Goal: Navigation & Orientation: Find specific page/section

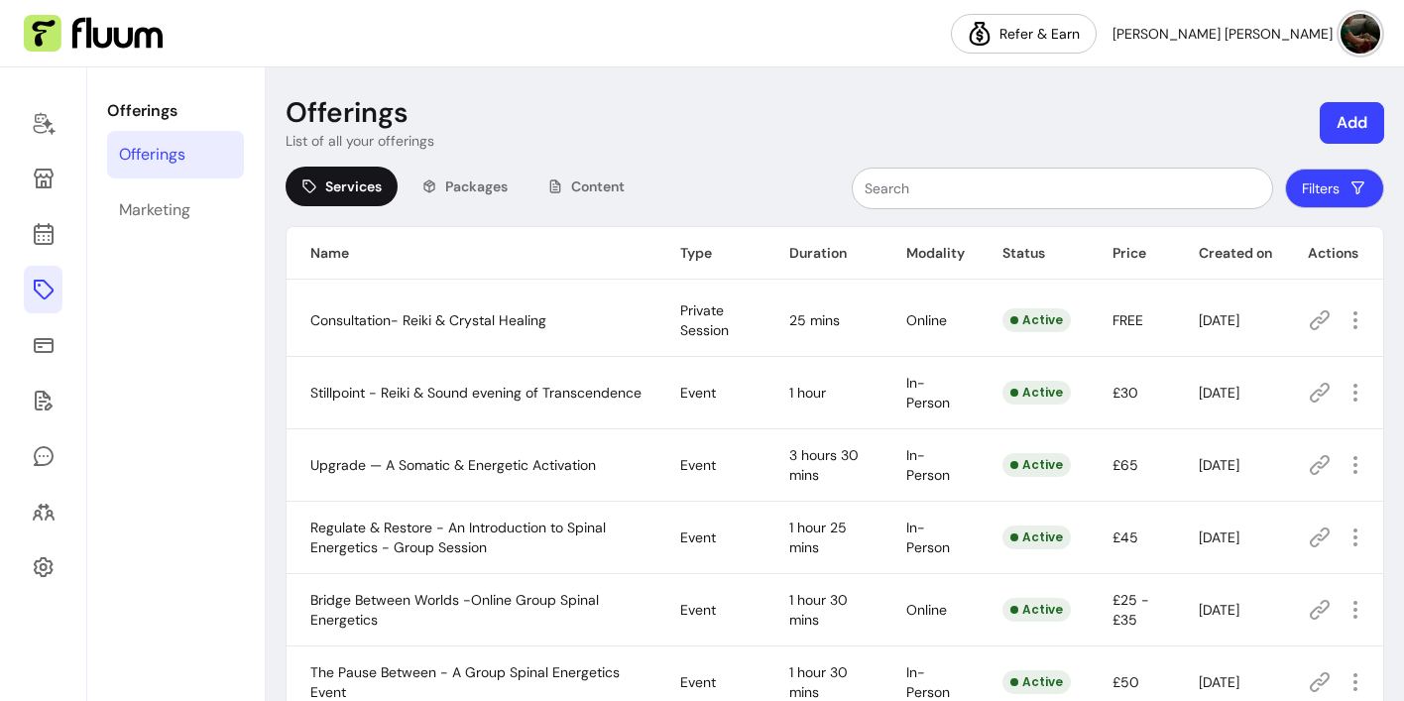
scroll to position [66, 0]
click at [47, 182] on icon at bounding box center [44, 179] width 24 height 24
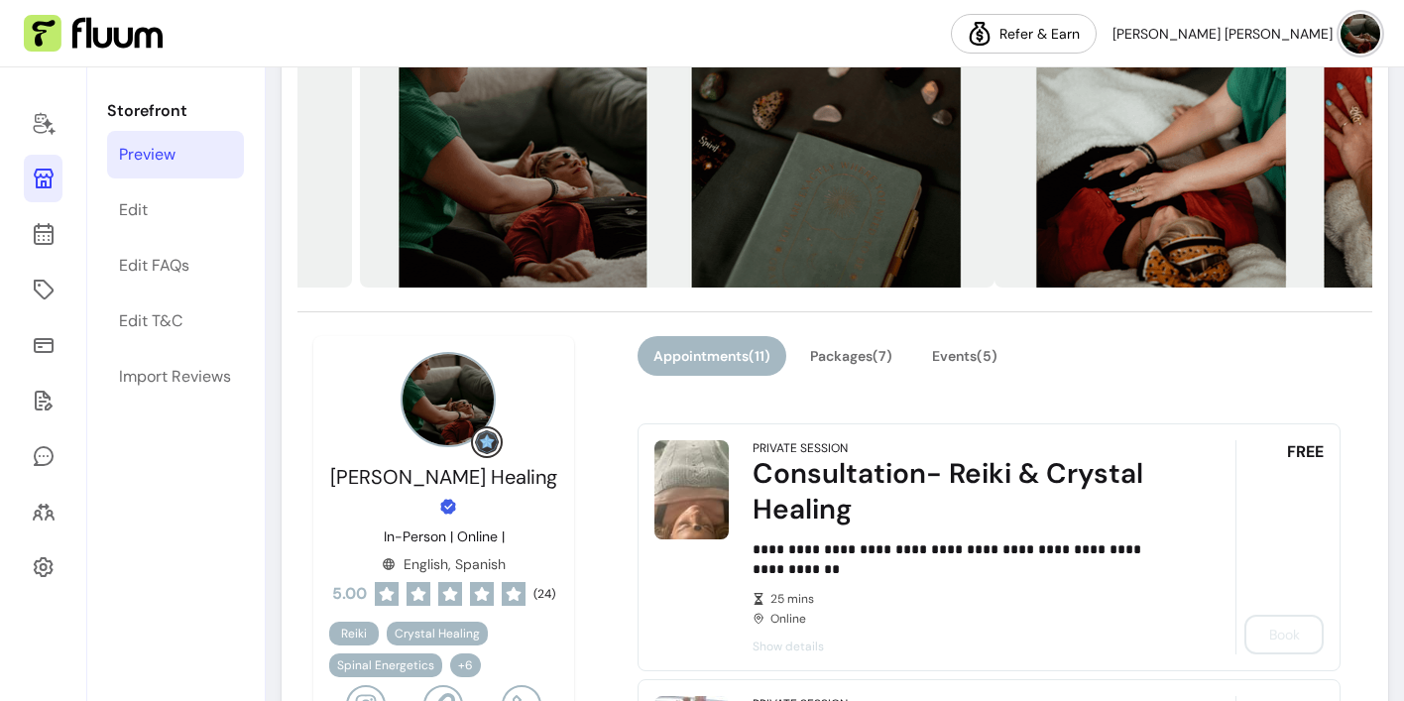
scroll to position [330, 0]
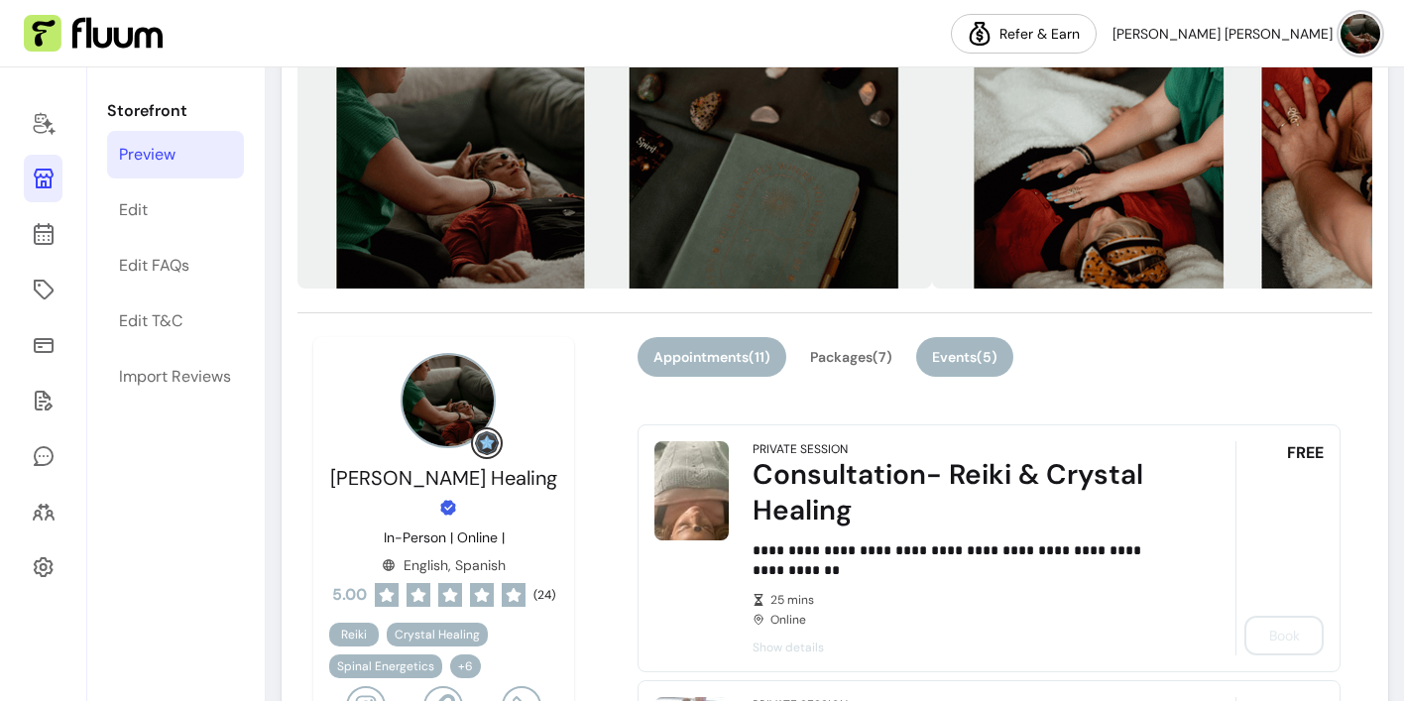
click at [974, 354] on button "Events ( 5 )" at bounding box center [964, 357] width 97 height 40
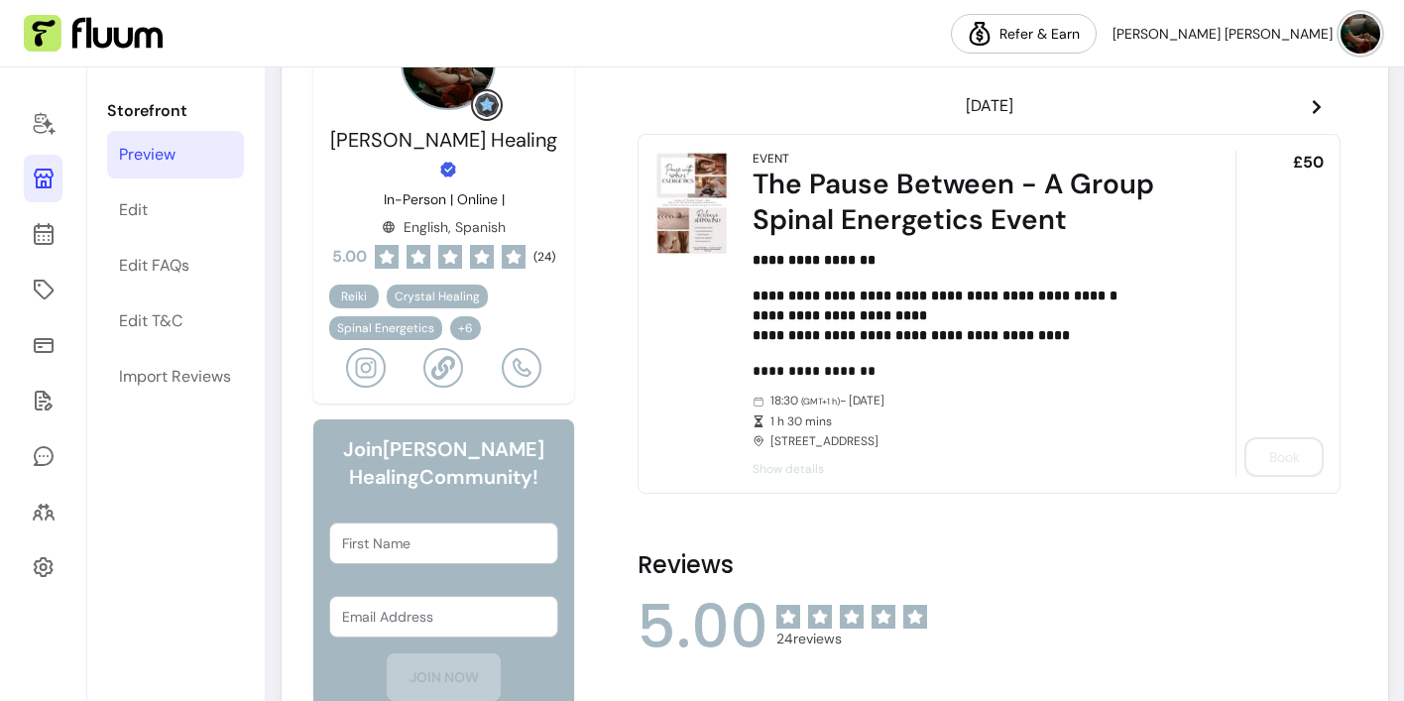
scroll to position [670, 0]
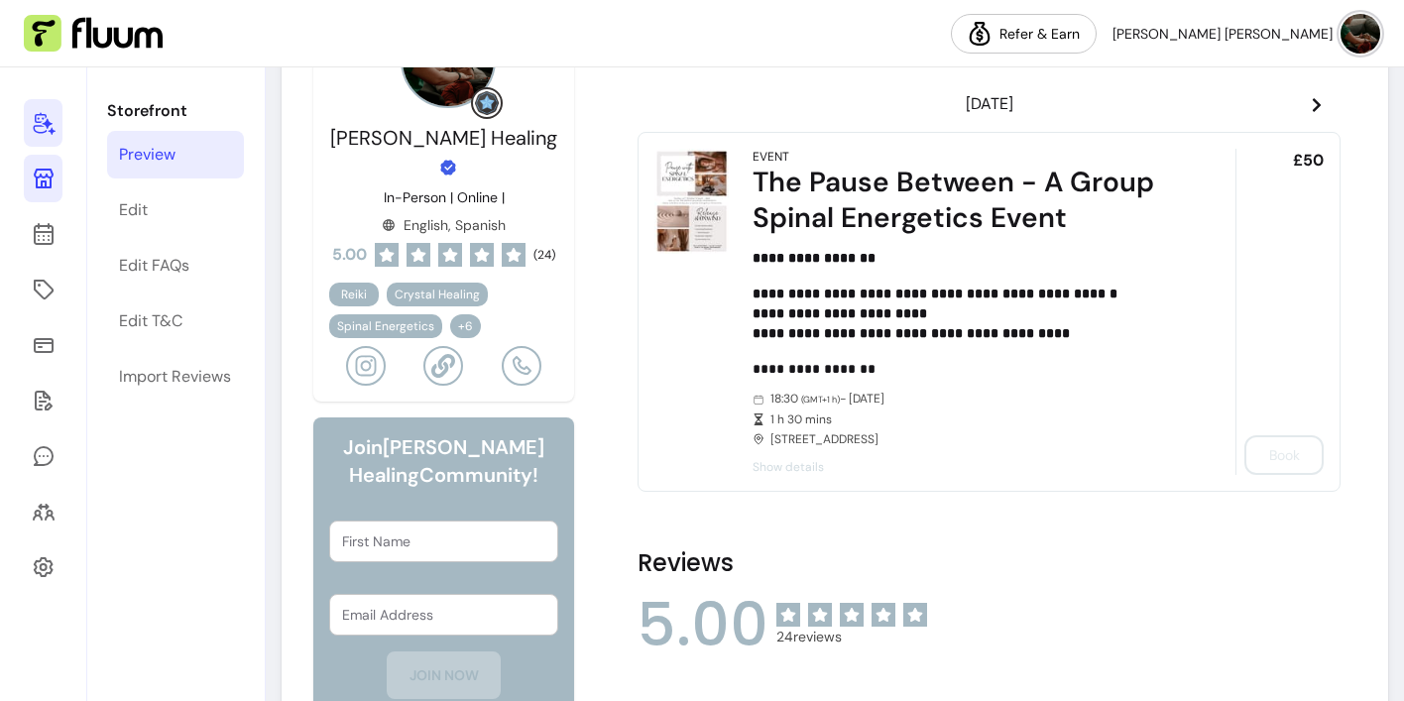
click at [45, 122] on icon at bounding box center [44, 124] width 22 height 23
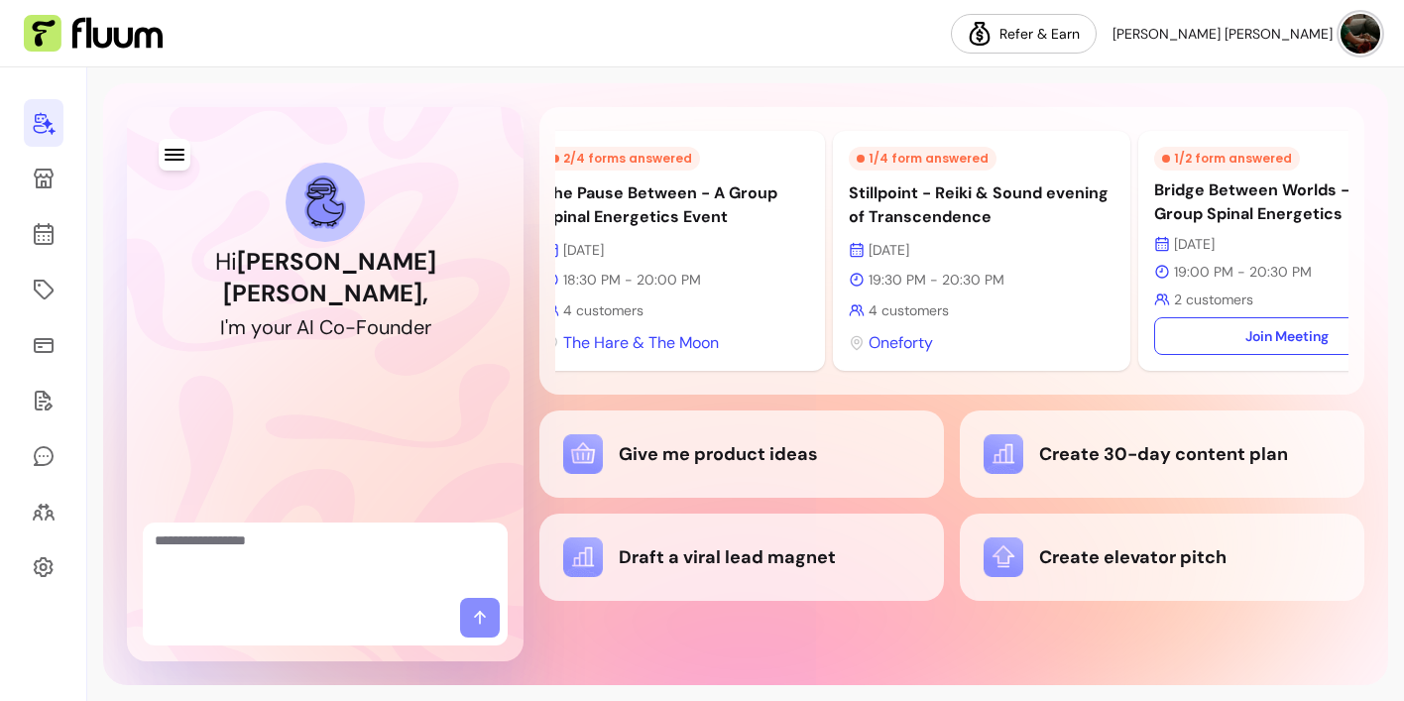
scroll to position [0, 115]
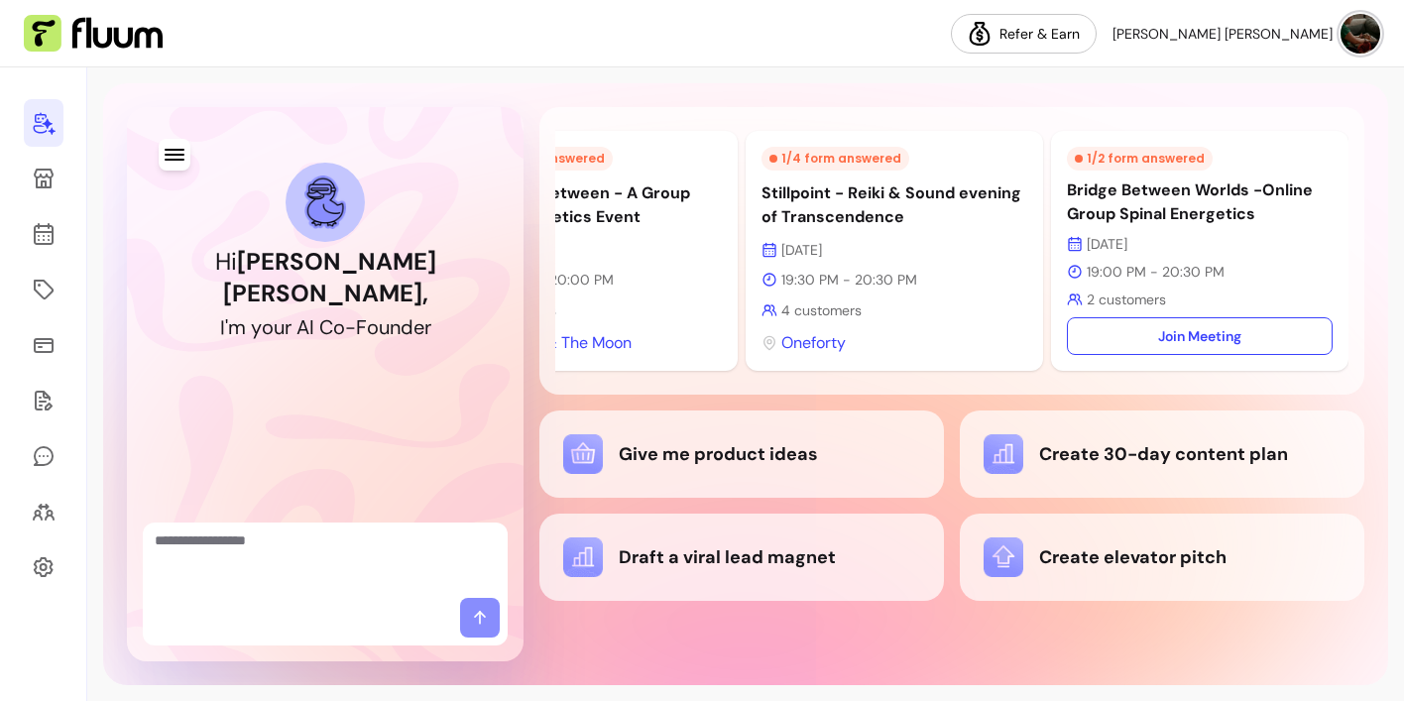
click at [782, 45] on nav "Refer & Earn Elena Agustina C." at bounding box center [702, 33] width 1404 height 67
